Goal: Check status: Check status

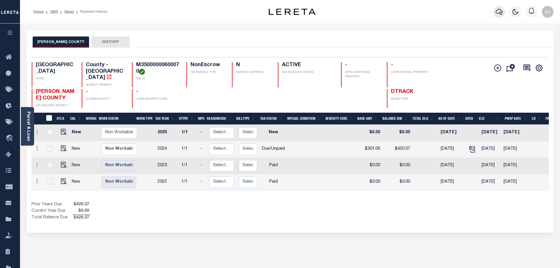
click at [503, 13] on button "button" at bounding box center [500, 12] width 12 height 12
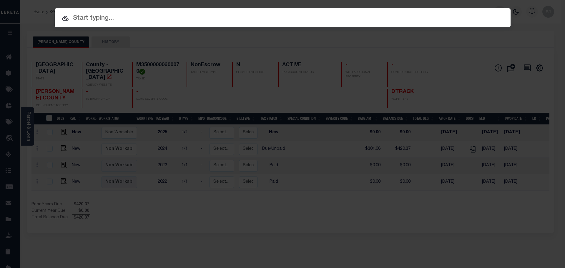
paste input "8307803"
type input "8307803"
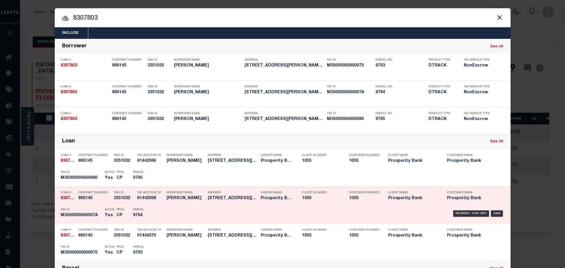
click at [172, 216] on div "Payment History OMS" at bounding box center [336, 213] width 336 height 17
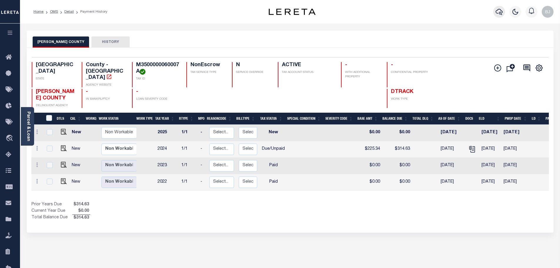
click at [499, 9] on icon "button" at bounding box center [499, 11] width 7 height 7
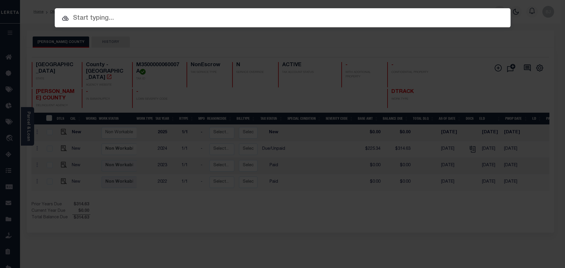
paste input "8307803"
type input "8307803"
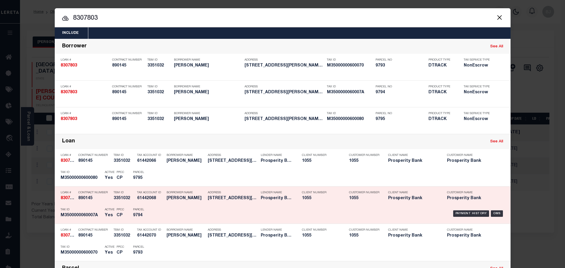
scroll to position [59, 0]
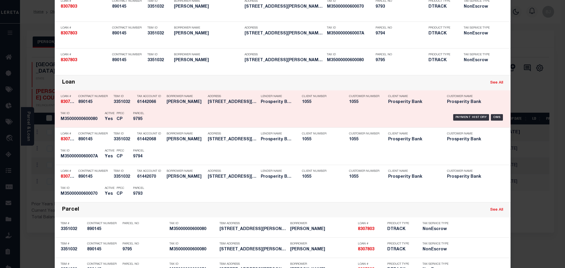
click at [134, 116] on div "Parcel 9795" at bounding box center [146, 117] width 26 height 17
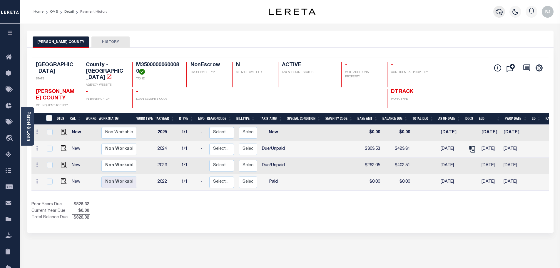
click at [496, 14] on icon "button" at bounding box center [499, 11] width 7 height 7
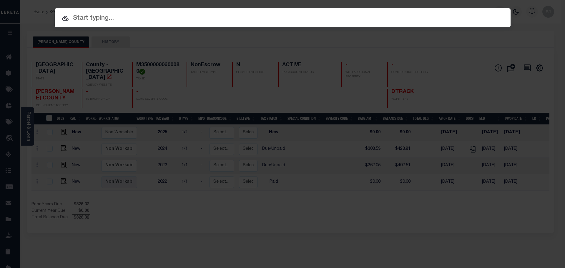
paste input "8313077"
type input "8313077"
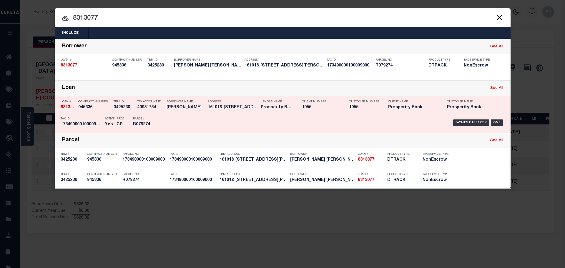
click at [287, 125] on div "Payment History OMS" at bounding box center [336, 122] width 336 height 17
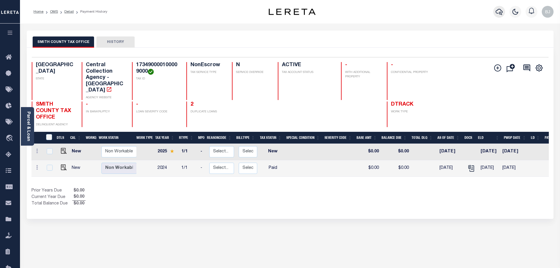
click at [498, 15] on icon "button" at bounding box center [499, 11] width 7 height 7
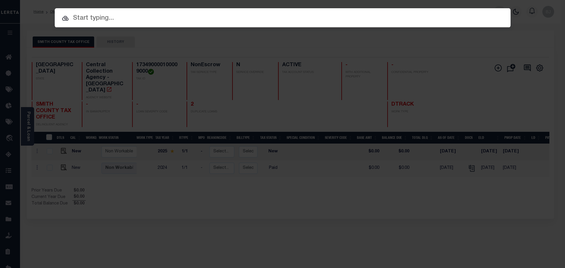
paste input "202387529"
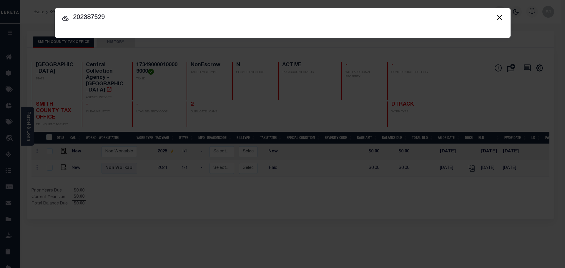
type input "202387529"
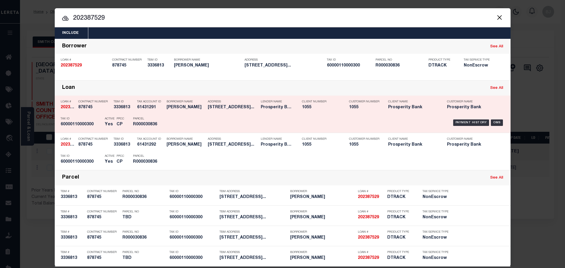
click at [159, 124] on div "Parcel R000030836" at bounding box center [146, 122] width 35 height 17
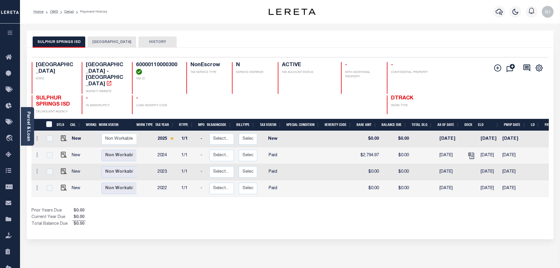
click at [121, 45] on button "HOPKINS COUNTY" at bounding box center [112, 41] width 49 height 11
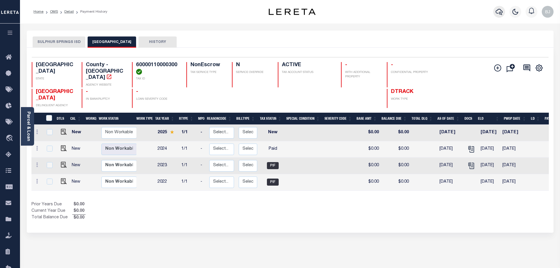
click at [502, 11] on icon "button" at bounding box center [499, 11] width 7 height 7
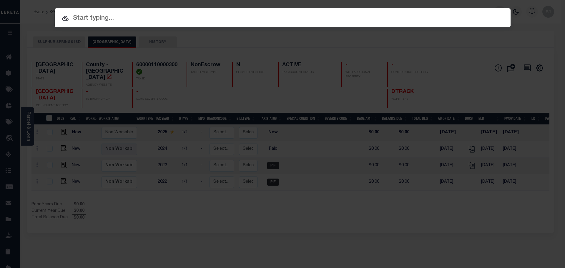
paste input "202133216"
type input "202133216"
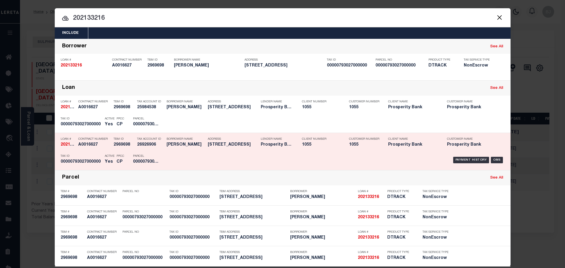
click at [239, 139] on p "Address" at bounding box center [233, 139] width 50 height 4
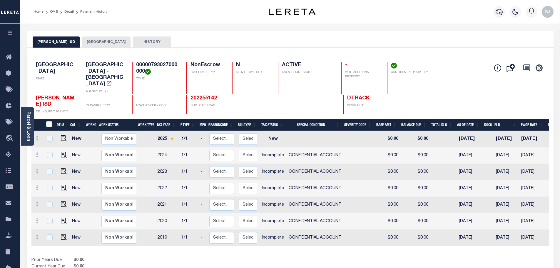
click at [96, 45] on button "[GEOGRAPHIC_DATA]" at bounding box center [106, 41] width 49 height 11
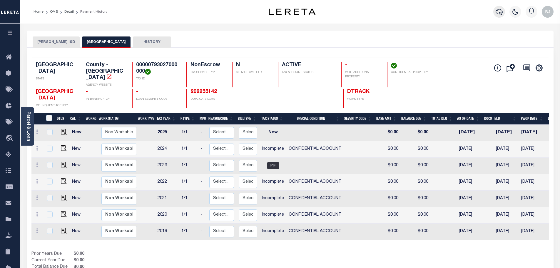
click at [498, 15] on icon "button" at bounding box center [499, 11] width 7 height 7
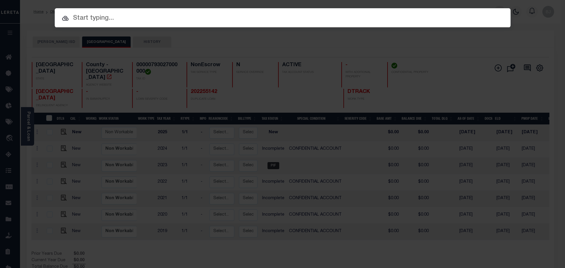
paste input "95027"
type input "95027"
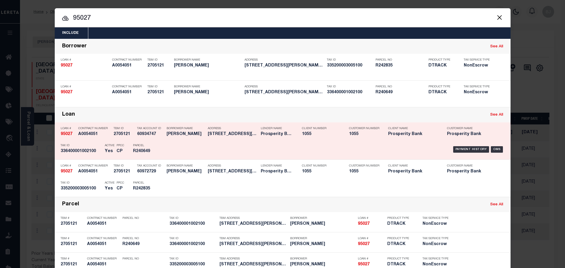
click at [252, 150] on div "Payment History OMS" at bounding box center [336, 149] width 336 height 17
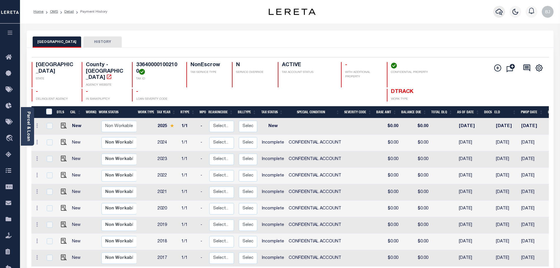
click at [495, 14] on button "button" at bounding box center [500, 12] width 12 height 12
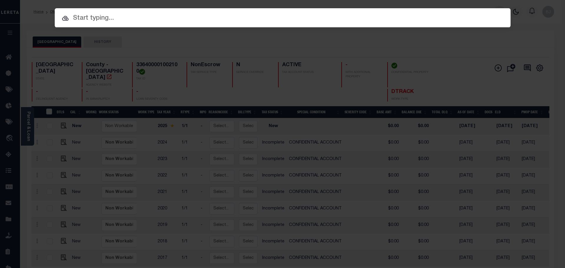
paste input "1300021918"
type input "1300021918"
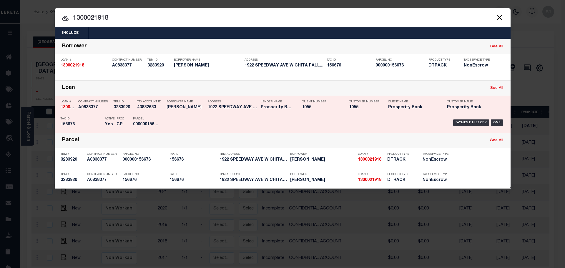
click at [219, 100] on div "Address 1922 SPEEDWAY AVE WICHITA FALL..." at bounding box center [233, 105] width 50 height 17
